Goal: Transaction & Acquisition: Purchase product/service

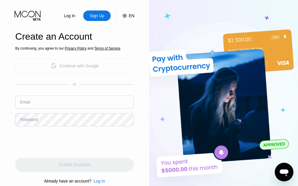
click at [70, 66] on div "Continue with Google" at bounding box center [79, 66] width 39 height 5
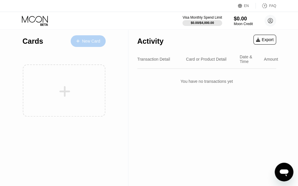
click at [100, 43] on div "New Card" at bounding box center [91, 41] width 18 height 5
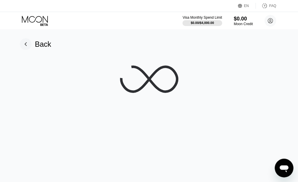
click at [160, 1] on div "EN Language Select an item Save FAQ" at bounding box center [149, 6] width 298 height 12
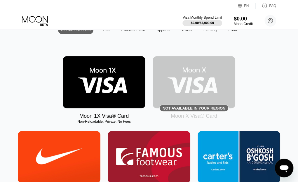
scroll to position [69, 0]
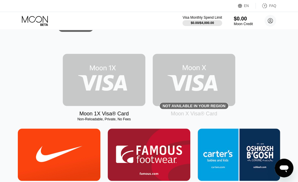
click at [113, 75] on img at bounding box center [104, 80] width 83 height 52
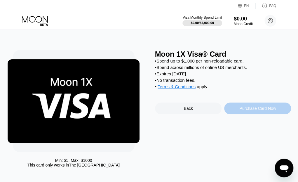
click at [239, 114] on div "Purchase Card Now" at bounding box center [257, 109] width 67 height 12
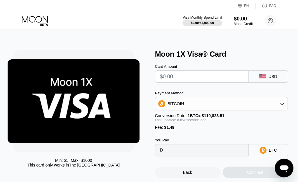
click at [214, 75] on input "text" at bounding box center [202, 77] width 84 height 12
type input "$4"
type input "0.00004954"
type input "0"
type input "$5"
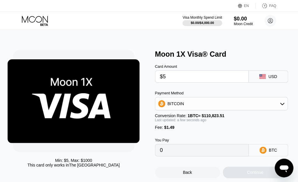
type input "0.00005857"
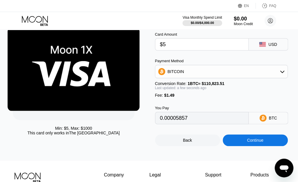
scroll to position [32, 0]
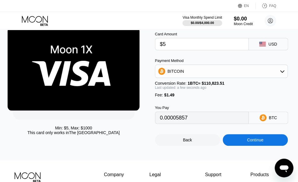
type input "$5"
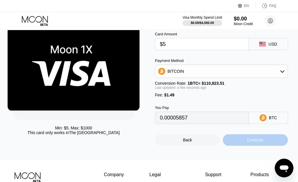
click at [249, 146] on div "Continue" at bounding box center [255, 140] width 65 height 12
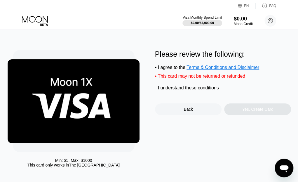
click at [200, 91] on div "I understand these conditions" at bounding box center [188, 87] width 61 height 5
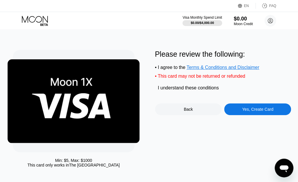
click at [237, 112] on div "Yes, Create Card" at bounding box center [257, 109] width 67 height 12
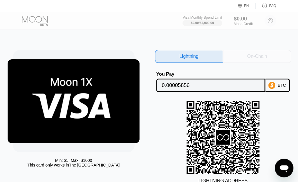
click at [250, 59] on div "On-Chain" at bounding box center [257, 56] width 20 height 6
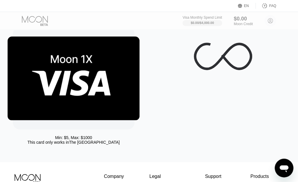
scroll to position [25, 0]
